Goal: Task Accomplishment & Management: Manage account settings

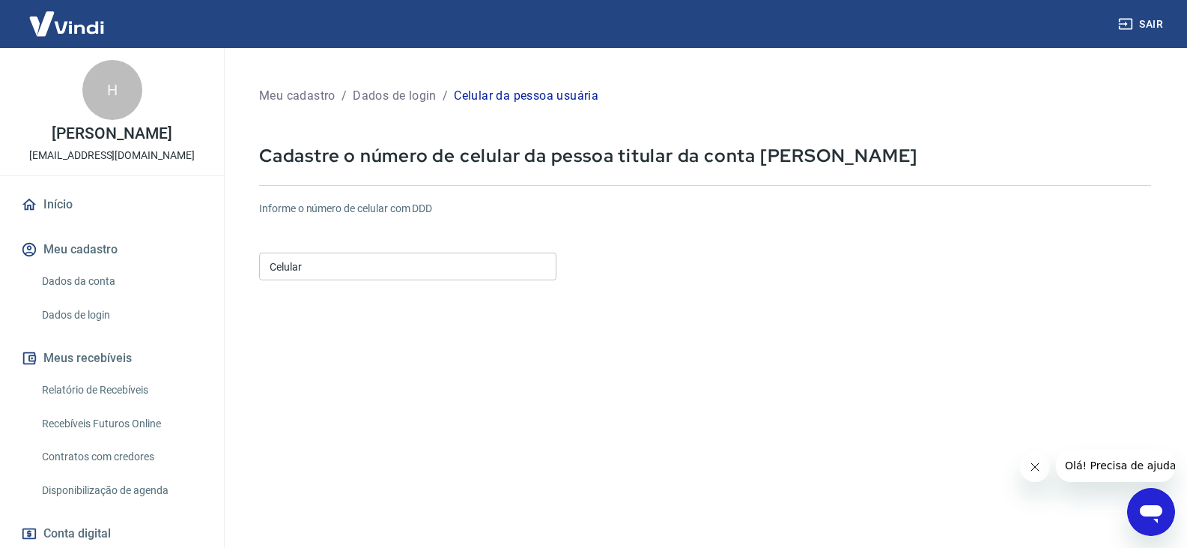
click at [387, 270] on input "Celular" at bounding box center [407, 266] width 297 height 28
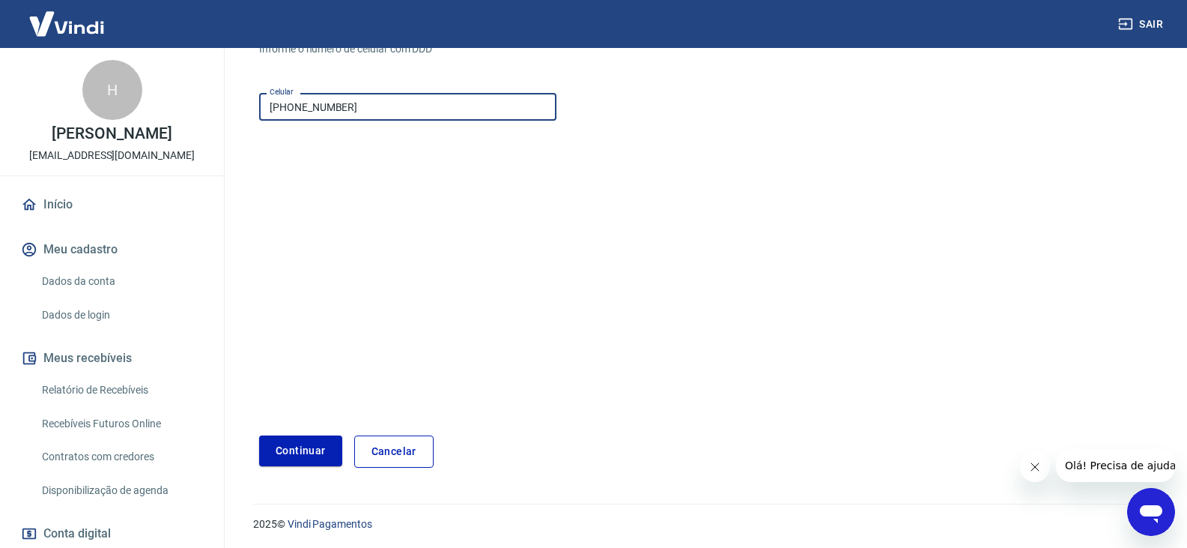
scroll to position [162, 0]
click at [306, 446] on button "Continuar" at bounding box center [300, 448] width 83 height 31
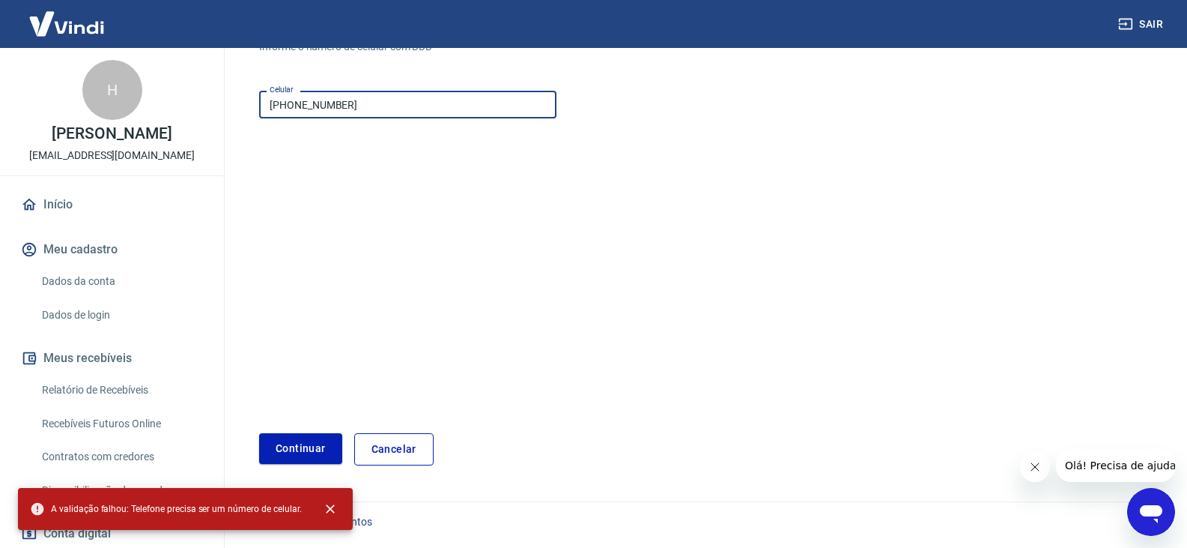
click at [302, 108] on input "(55) 34991-0428" at bounding box center [407, 105] width 297 height 28
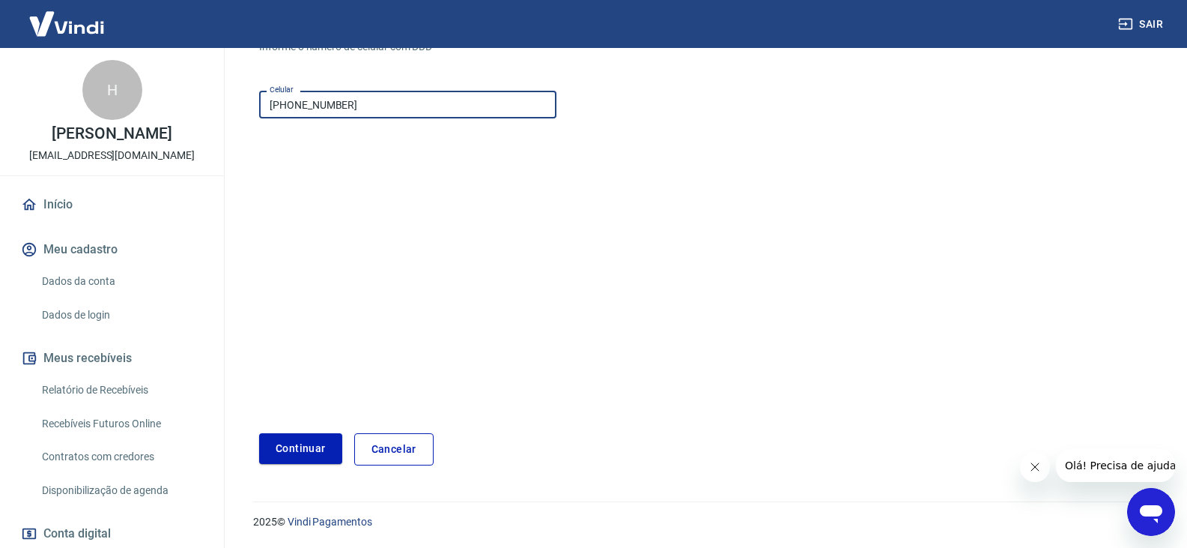
click at [360, 103] on input "(55) 34991-0428" at bounding box center [407, 105] width 297 height 28
click at [304, 112] on input "(55) 34991-0428" at bounding box center [407, 105] width 297 height 28
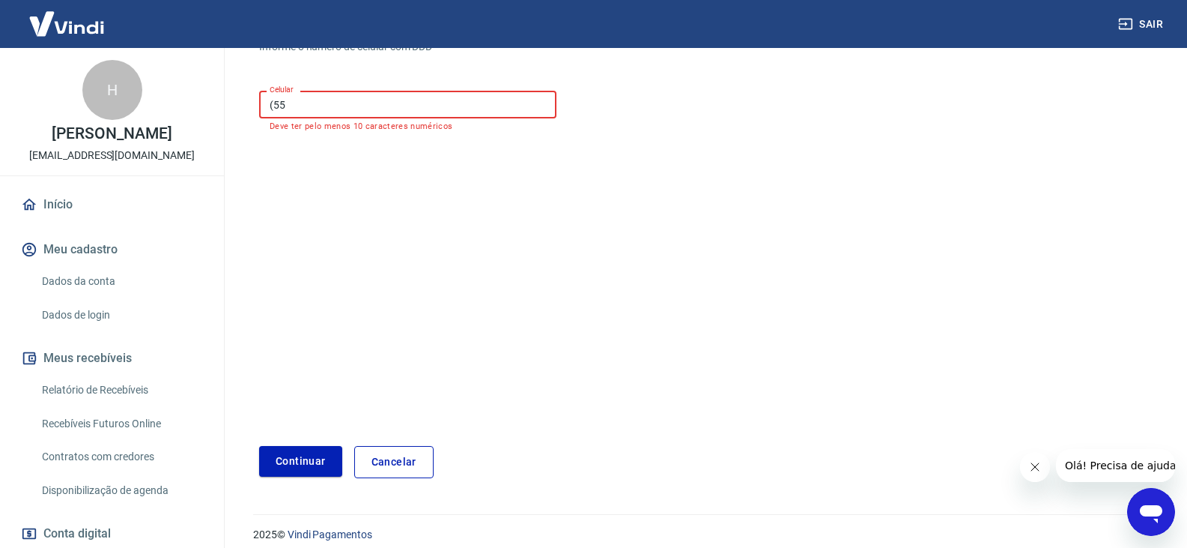
type input "(5"
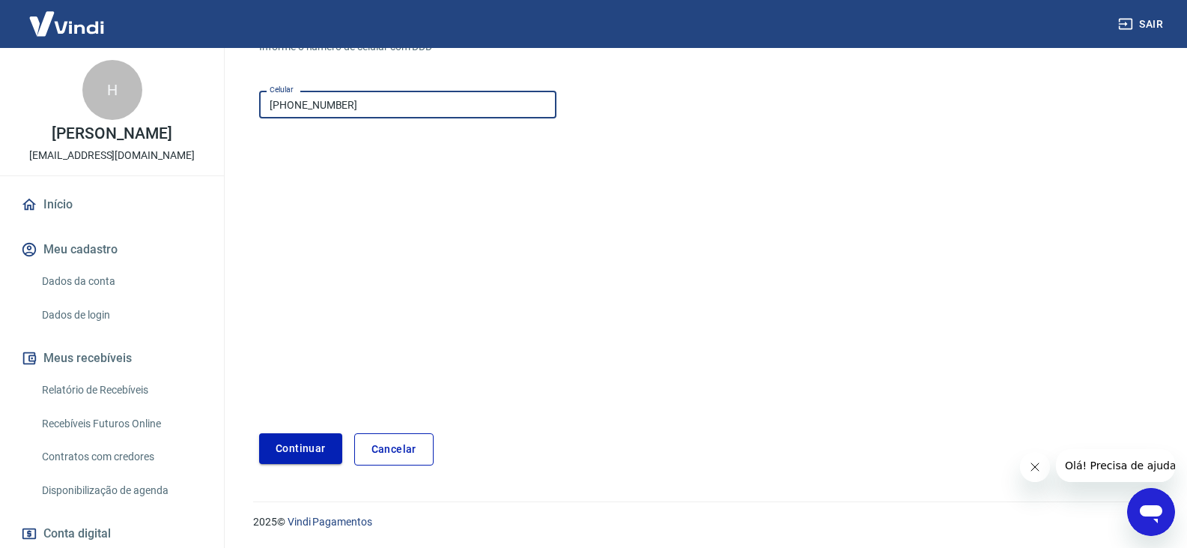
type input "(34) 99104-2845"
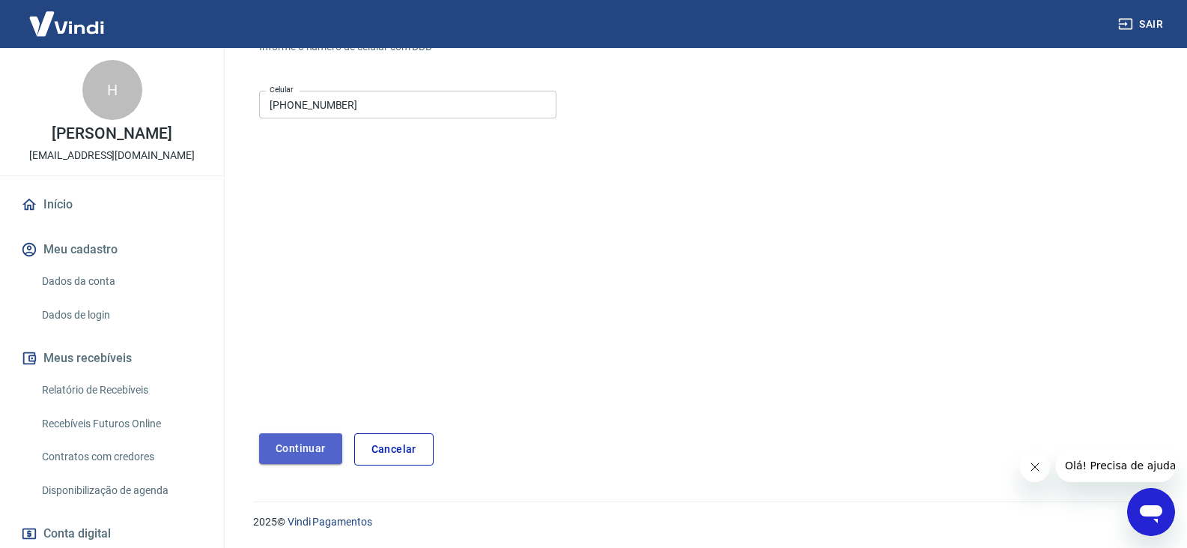
click at [317, 452] on button "Continuar" at bounding box center [300, 448] width 83 height 31
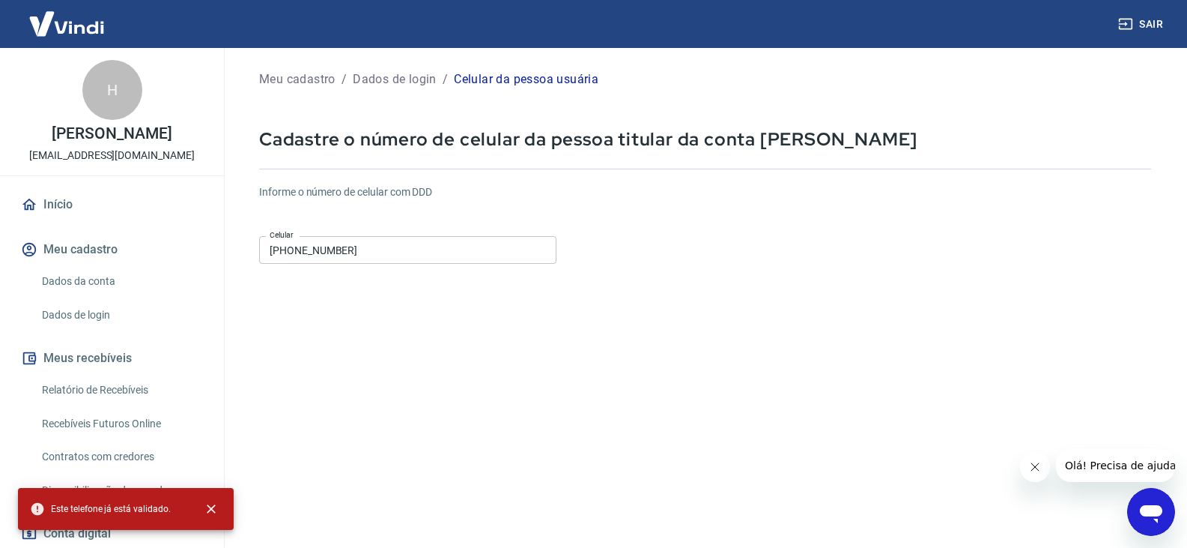
scroll to position [12, 0]
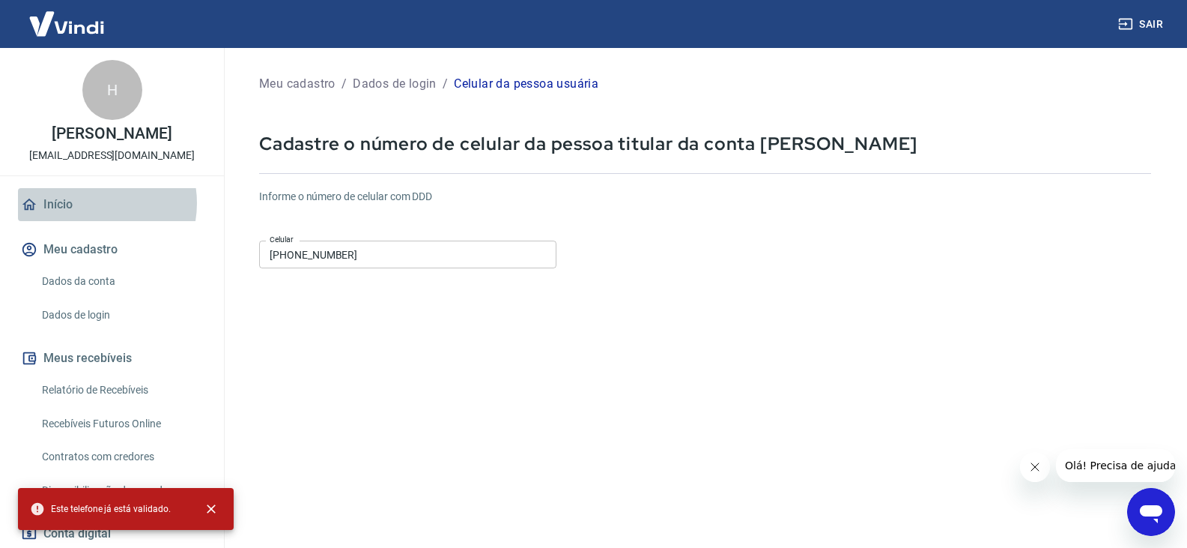
click at [88, 203] on link "Início" at bounding box center [112, 204] width 188 height 33
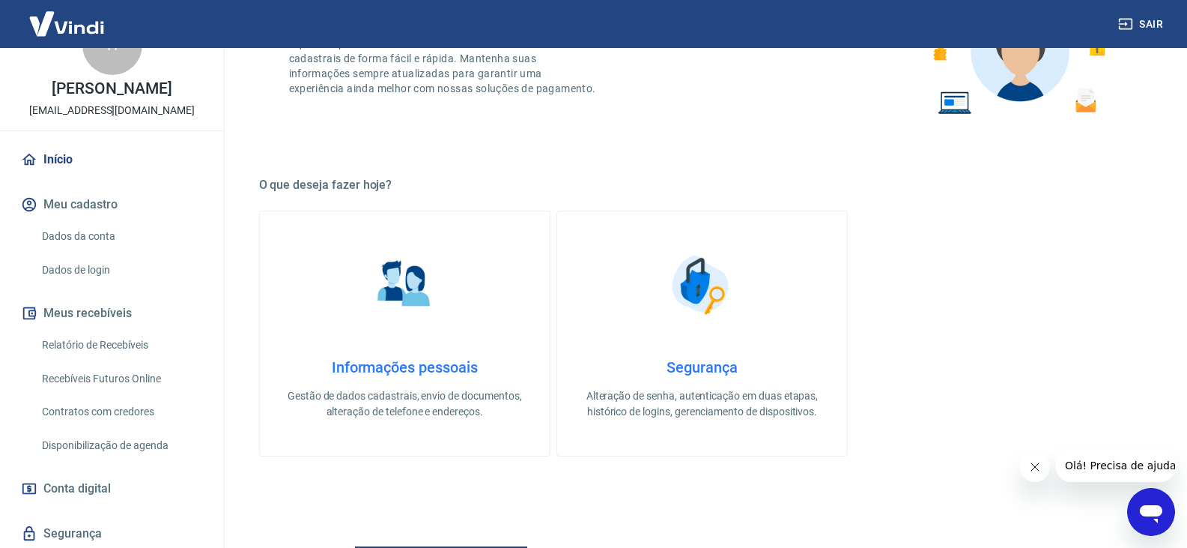
scroll to position [92, 0]
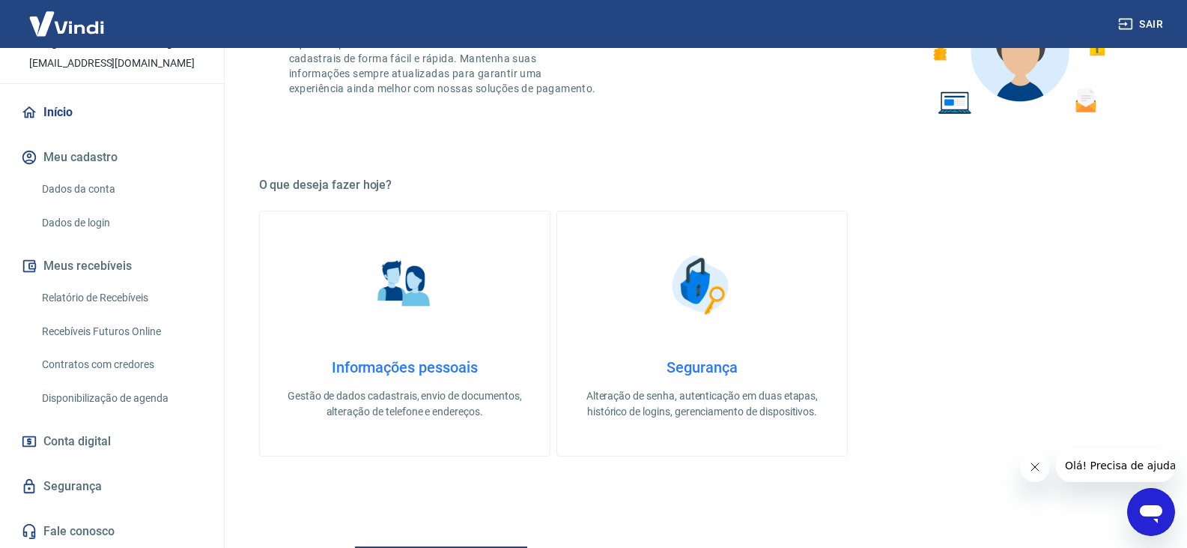
click at [108, 191] on link "Dados da conta" at bounding box center [121, 189] width 170 height 31
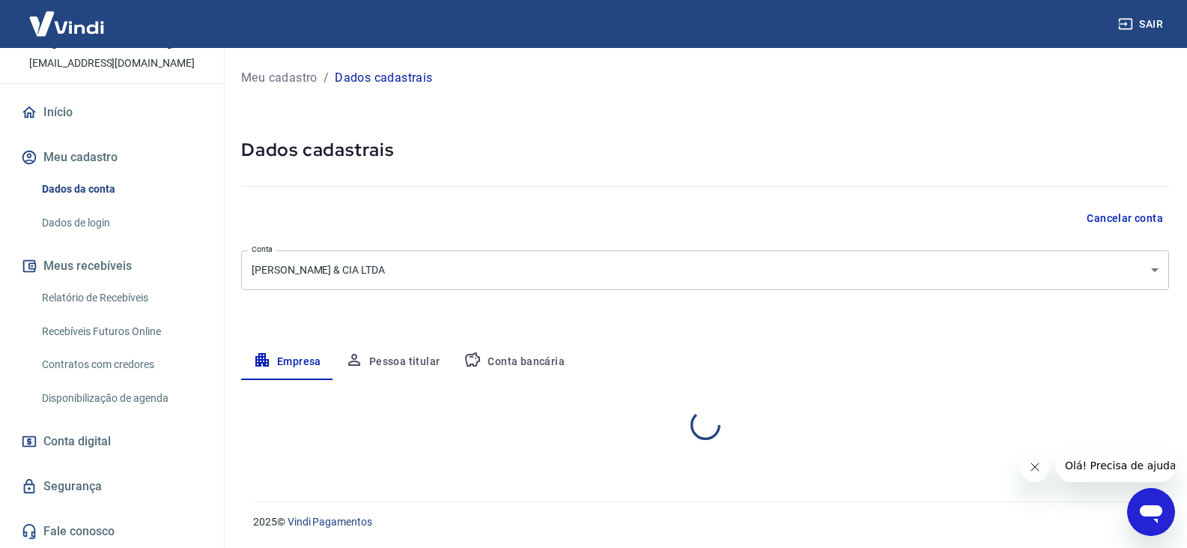
select select "MG"
select select "business"
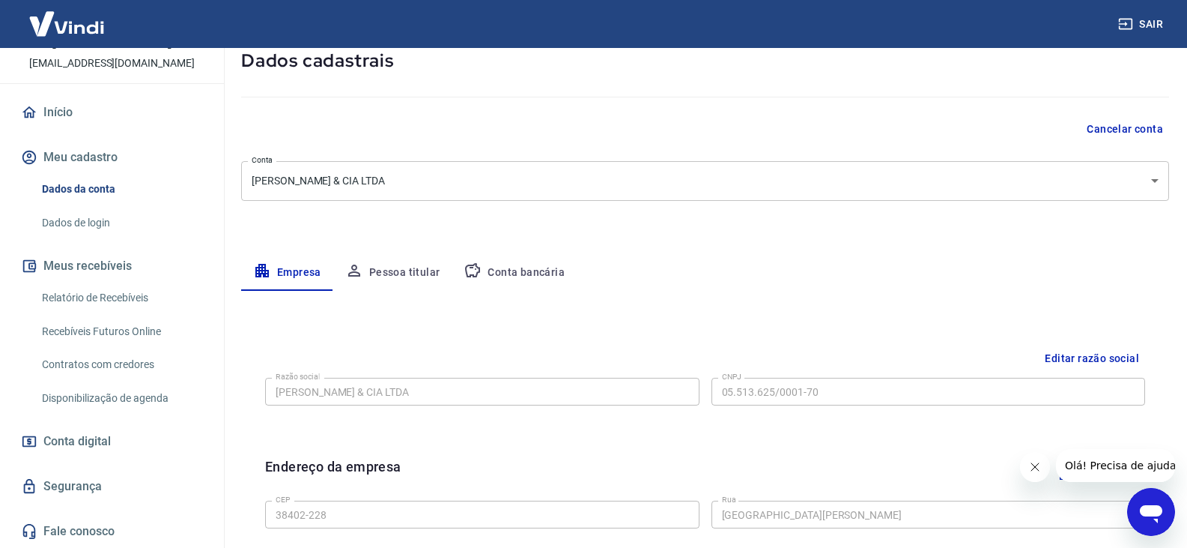
scroll to position [225, 0]
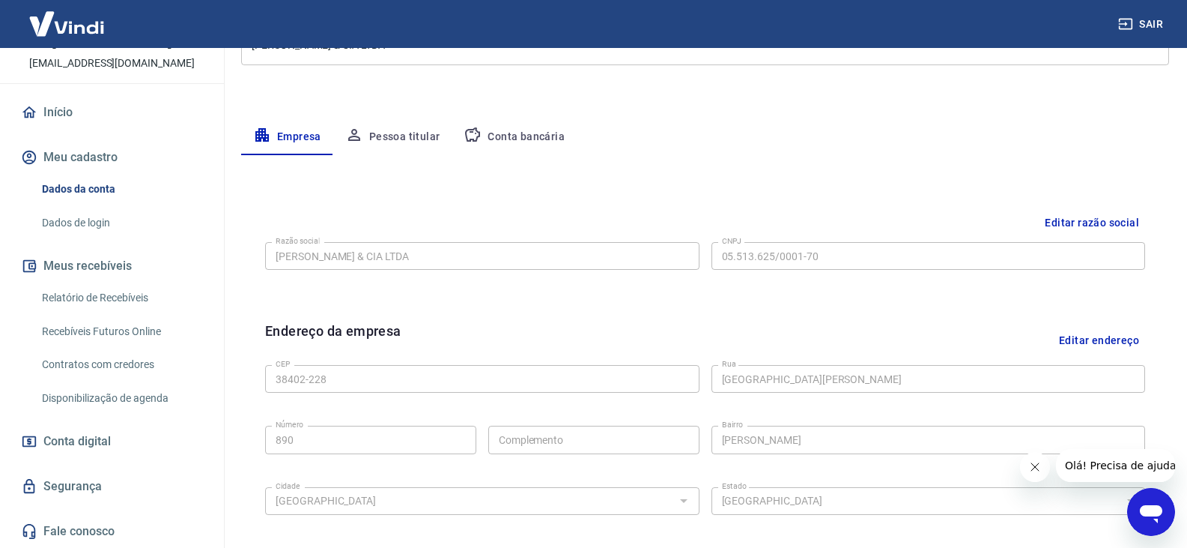
click at [471, 127] on icon "button" at bounding box center [473, 135] width 18 height 18
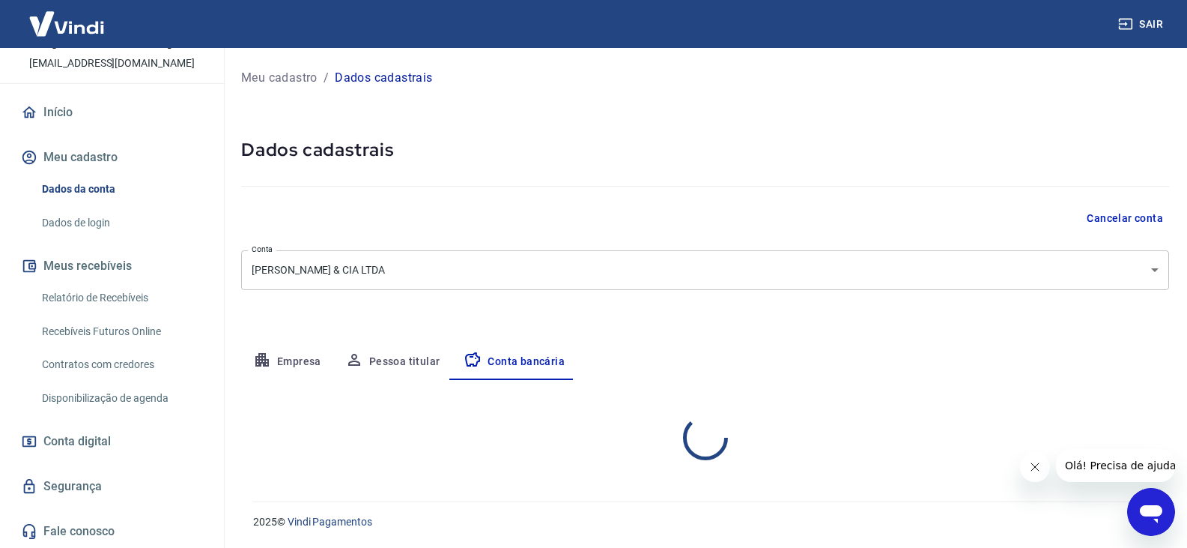
scroll to position [0, 0]
select select "1"
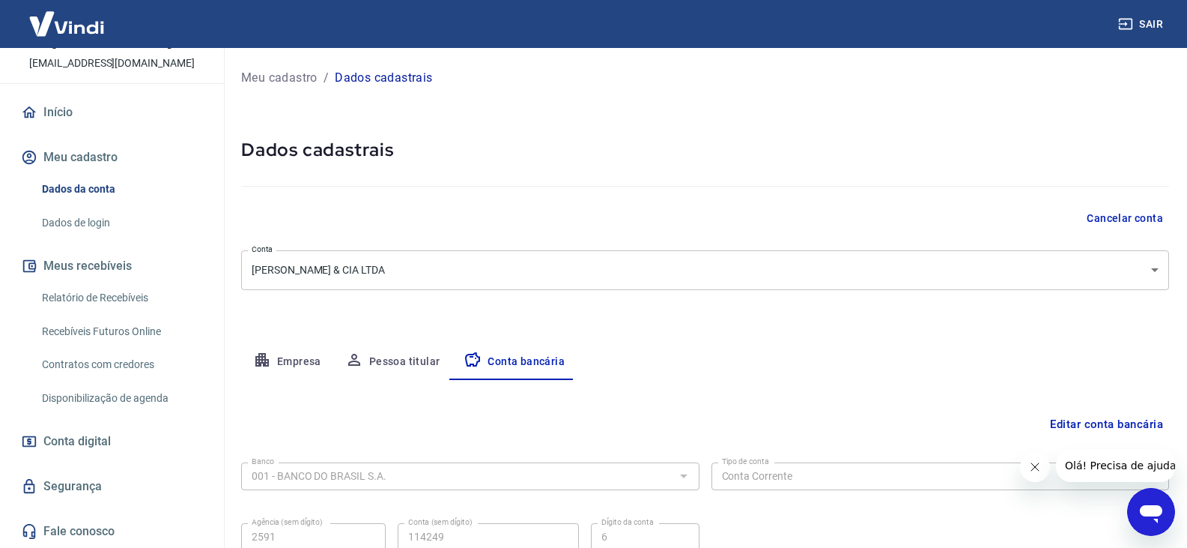
scroll to position [135, 0]
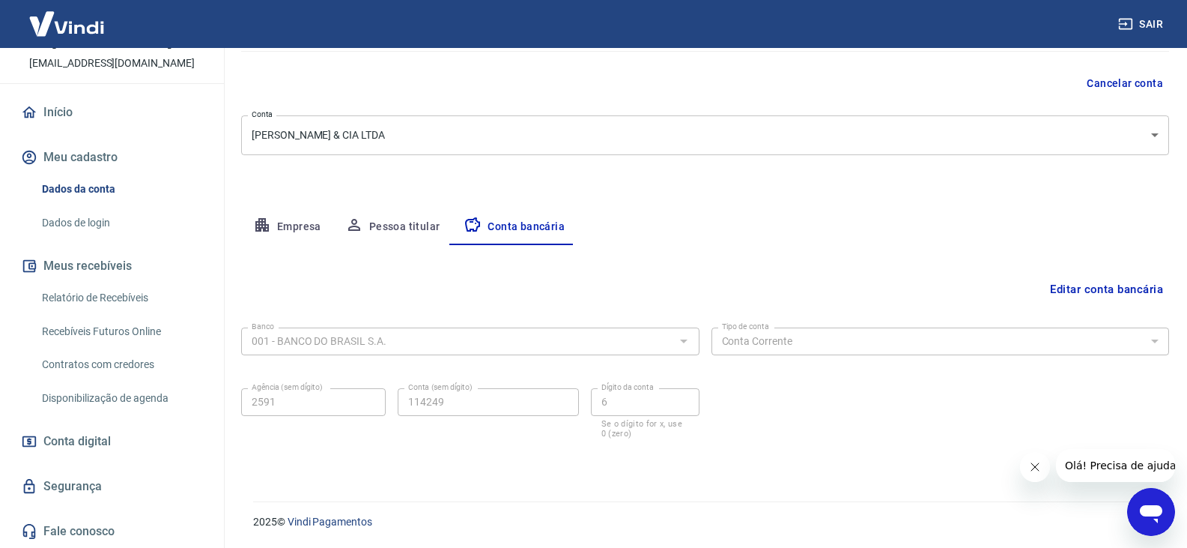
click at [100, 440] on span "Conta digital" at bounding box center [76, 441] width 67 height 21
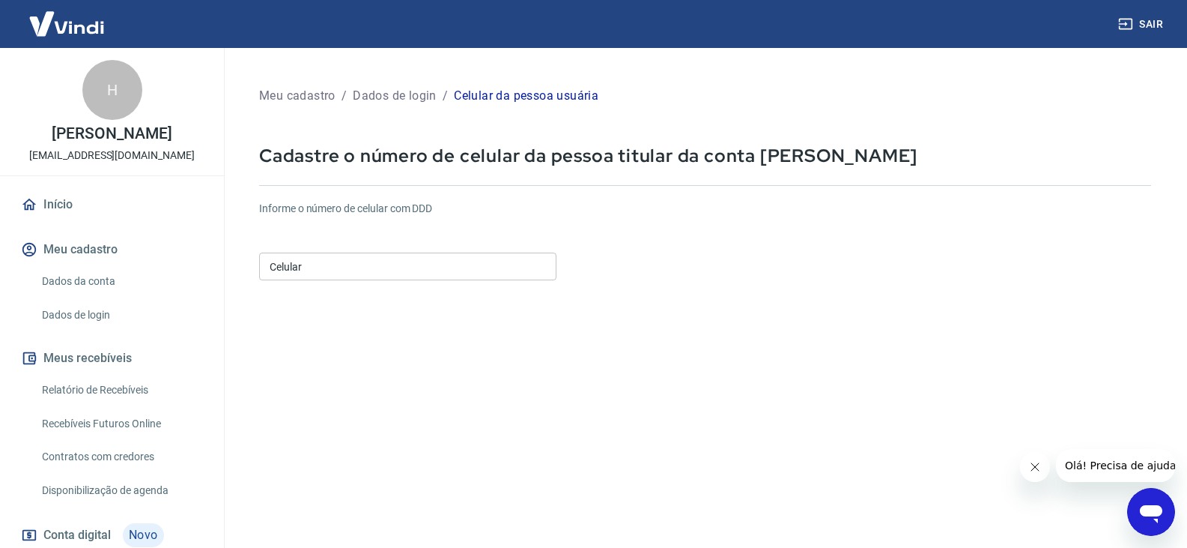
click at [353, 276] on input "Celular" at bounding box center [407, 266] width 297 height 28
type input "(34) 99104-2845"
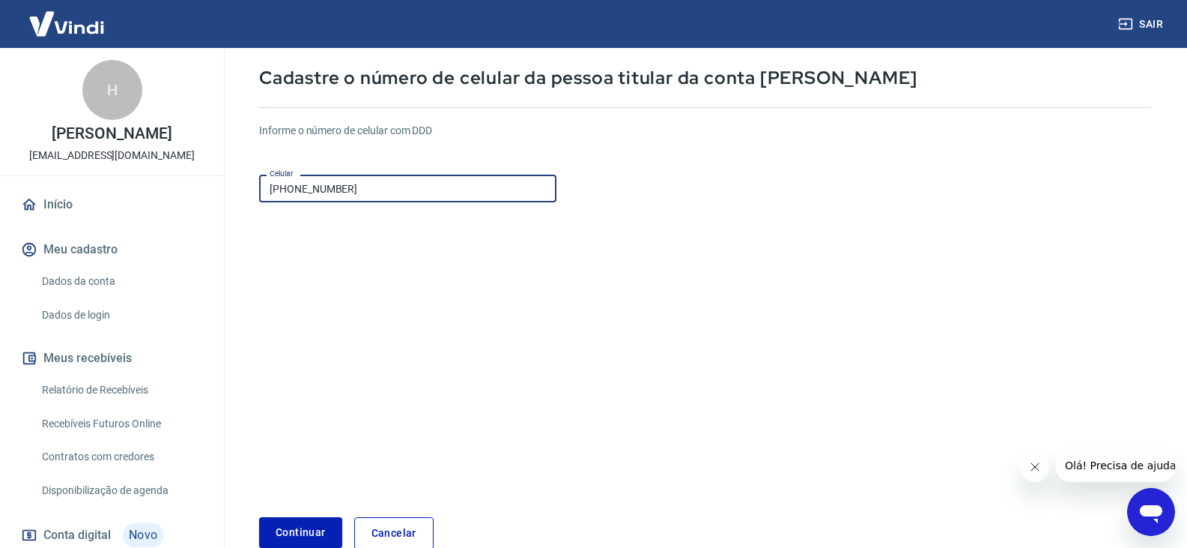
scroll to position [162, 0]
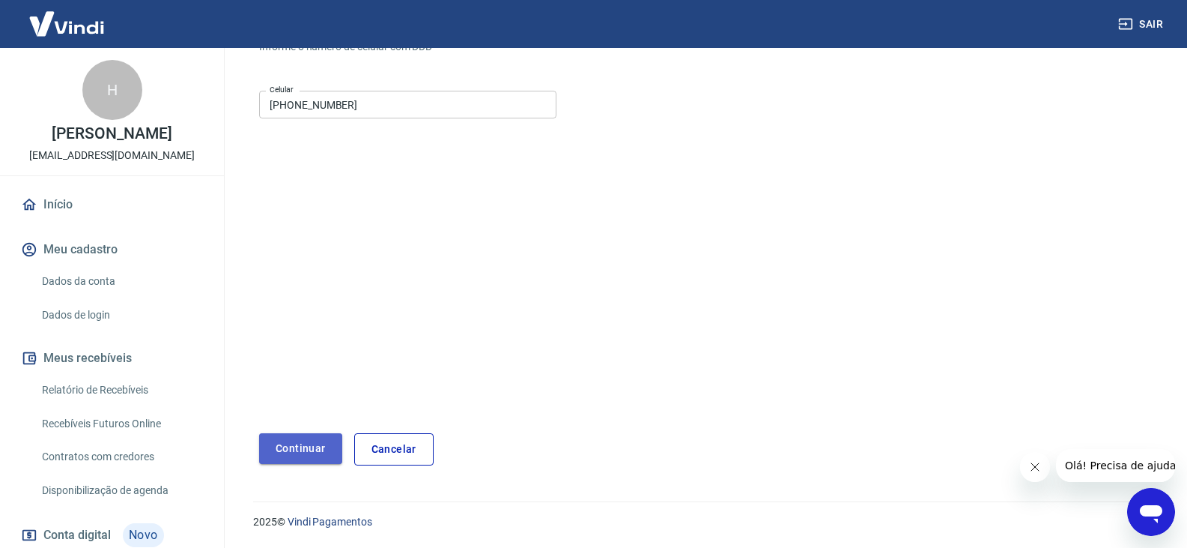
click at [297, 449] on button "Continuar" at bounding box center [300, 448] width 83 height 31
